Goal: Task Accomplishment & Management: Manage account settings

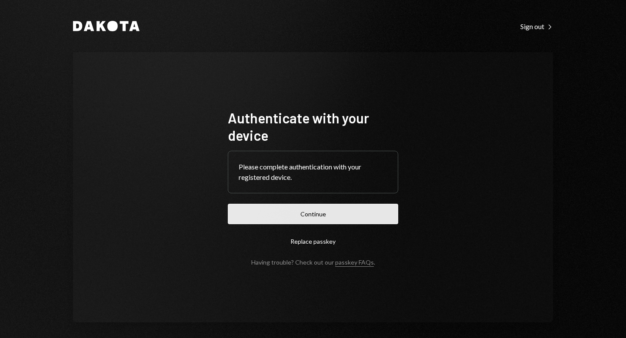
click at [303, 215] on button "Continue" at bounding box center [313, 214] width 170 height 20
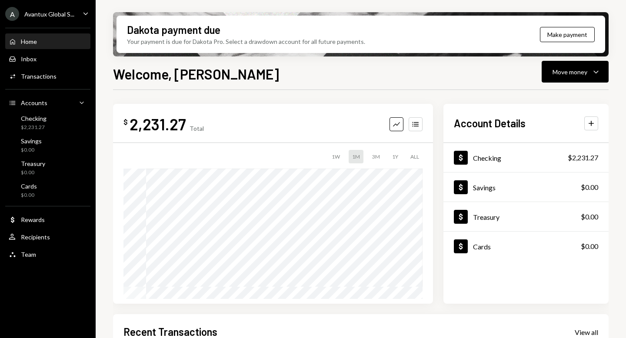
click at [22, 18] on div "A Avantux Global S..." at bounding box center [39, 14] width 69 height 14
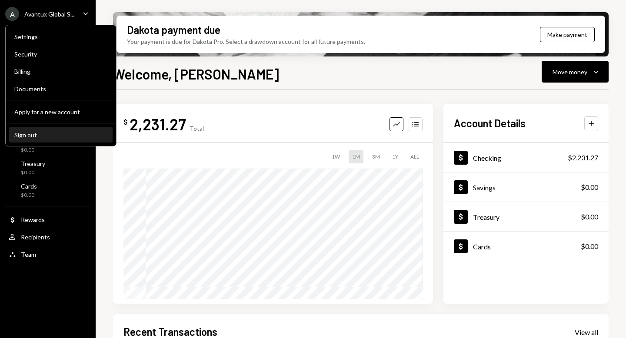
click at [59, 132] on div "Sign out" at bounding box center [60, 134] width 93 height 7
